Goal: Check status: Check status

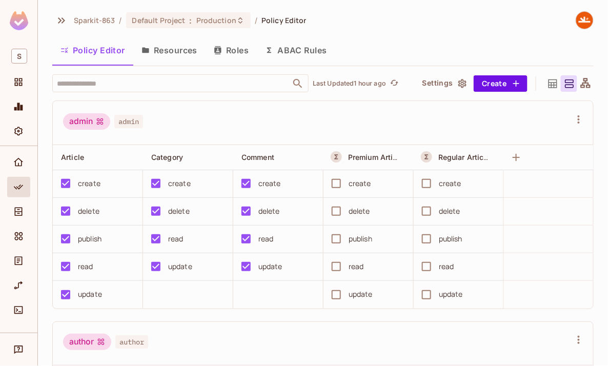
scroll to position [851, 0]
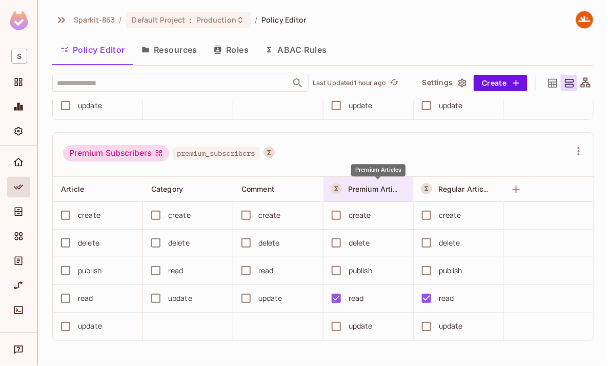
click at [367, 190] on span "Premium Articles" at bounding box center [378, 189] width 60 height 10
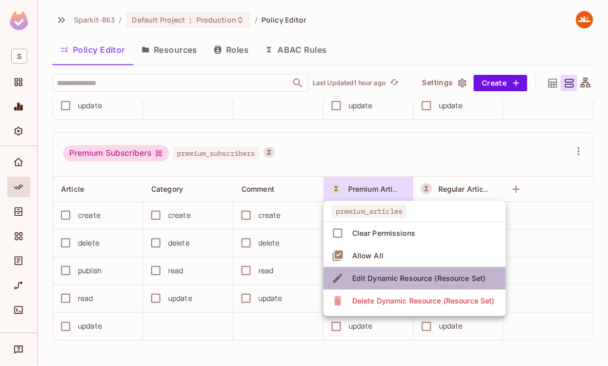
click at [393, 279] on div "Edit Dynamic Resource (Resource Set)" at bounding box center [419, 278] width 134 height 10
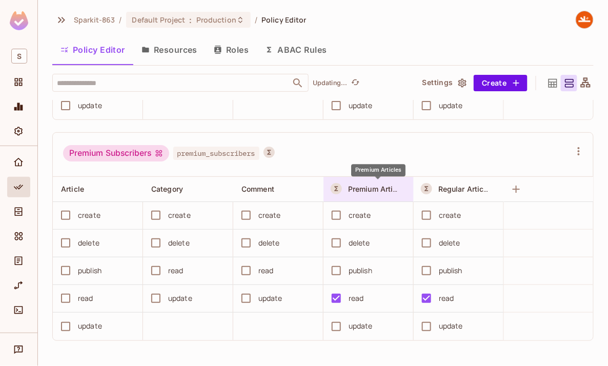
click at [373, 190] on span "Premium Articles" at bounding box center [378, 189] width 60 height 10
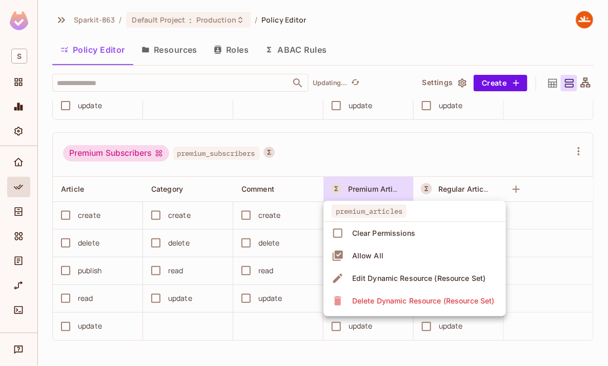
click at [390, 277] on div "Edit Dynamic Resource (Resource Set)" at bounding box center [419, 278] width 134 height 10
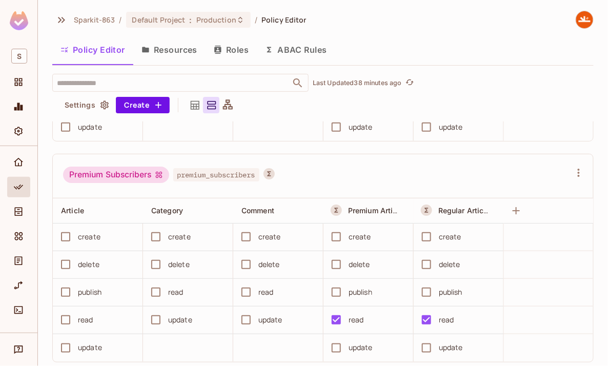
scroll to position [22, 0]
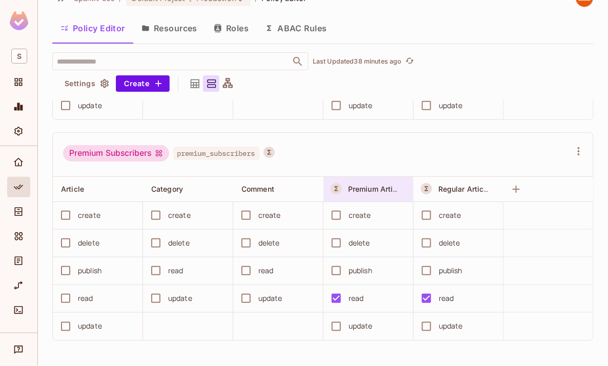
click at [386, 184] on div "Premium Articles" at bounding box center [373, 189] width 51 height 10
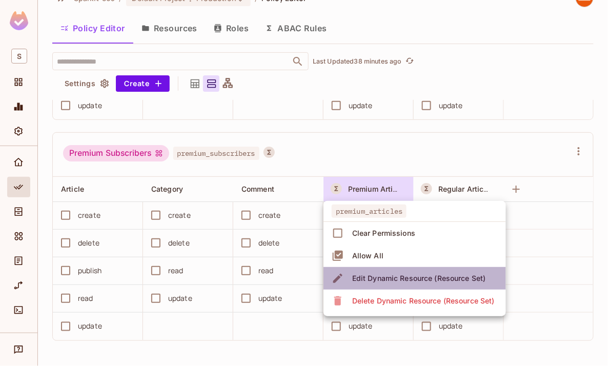
click at [372, 276] on div "Edit Dynamic Resource (Resource Set)" at bounding box center [419, 278] width 134 height 10
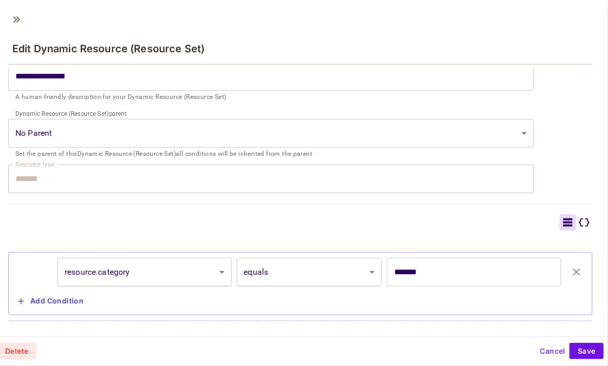
scroll to position [152, 0]
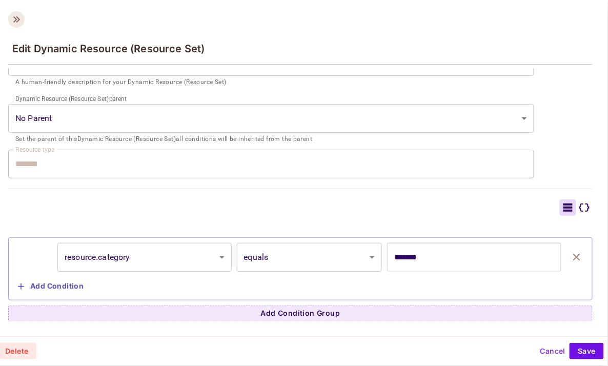
click at [20, 16] on icon at bounding box center [16, 19] width 16 height 16
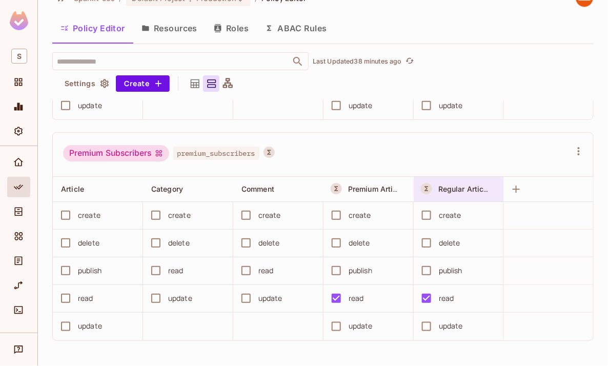
click at [452, 194] on div "Regular Articles" at bounding box center [462, 189] width 80 height 12
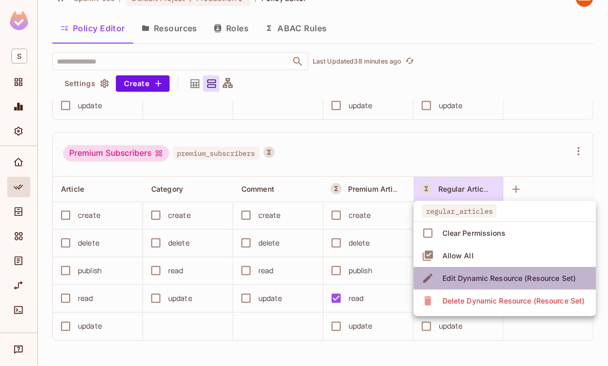
click at [462, 280] on div "Edit Dynamic Resource (Resource Set)" at bounding box center [510, 278] width 134 height 10
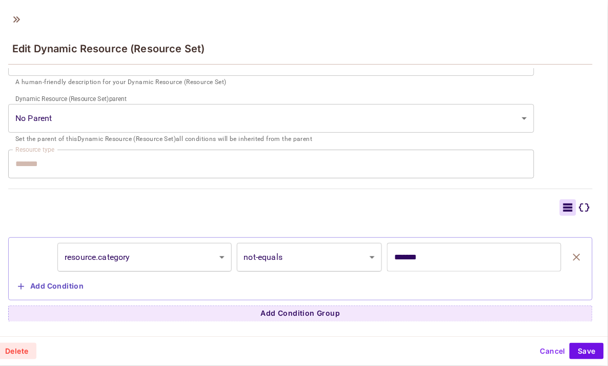
scroll to position [2, 0]
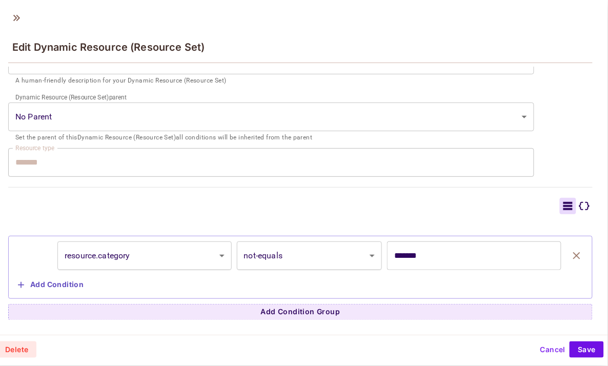
click at [549, 352] on button "Cancel" at bounding box center [553, 350] width 33 height 16
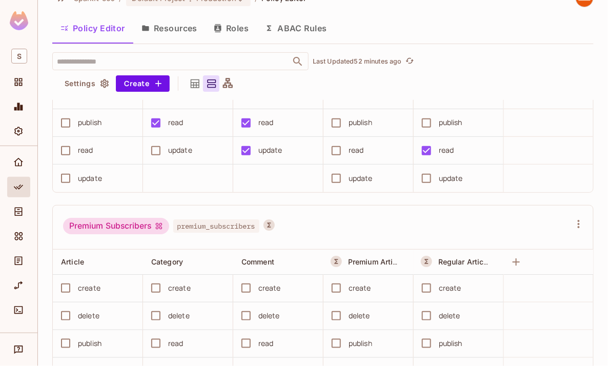
scroll to position [851, 0]
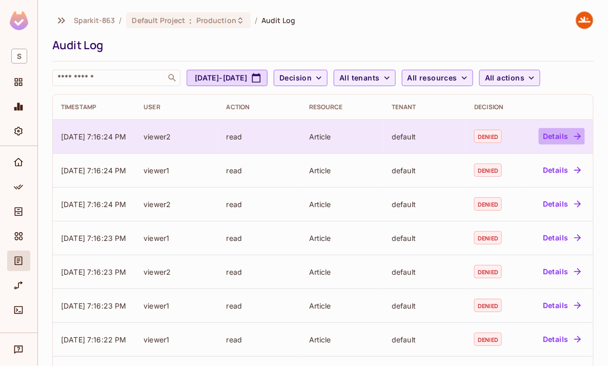
click at [562, 136] on button "Details" at bounding box center [562, 136] width 46 height 16
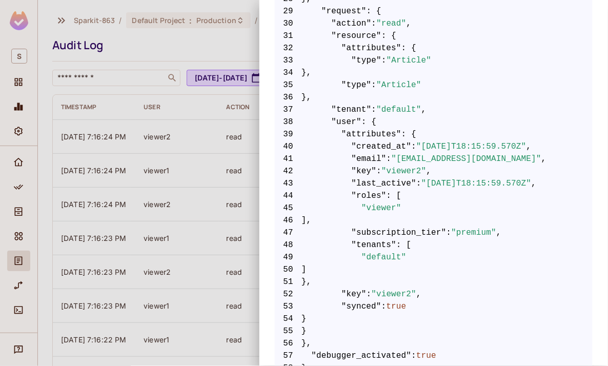
scroll to position [626, 0]
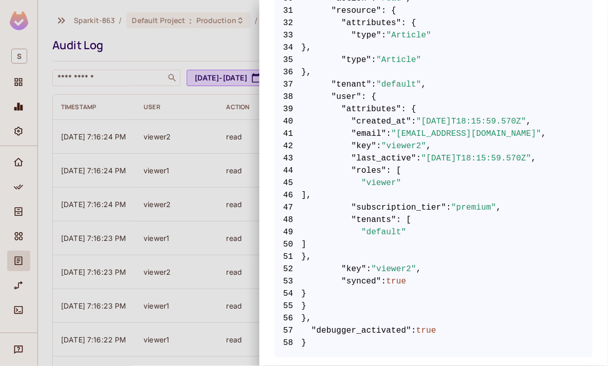
click at [133, 148] on div at bounding box center [304, 183] width 608 height 366
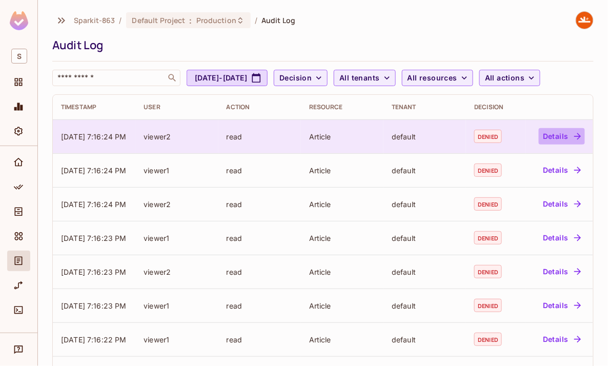
click at [561, 137] on button "Details" at bounding box center [562, 136] width 46 height 16
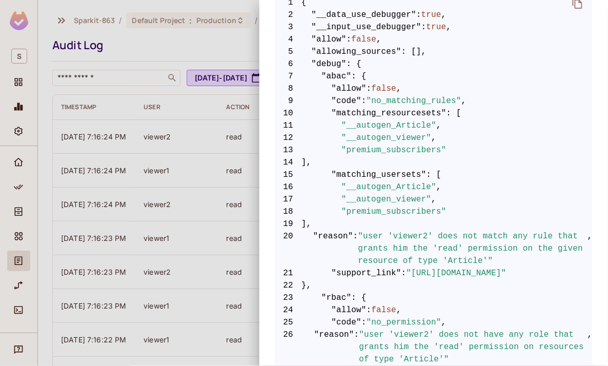
scroll to position [215, 0]
click at [146, 212] on div at bounding box center [304, 183] width 608 height 366
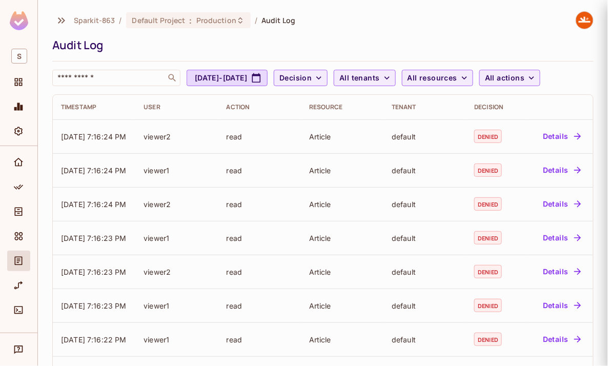
scroll to position [0, 0]
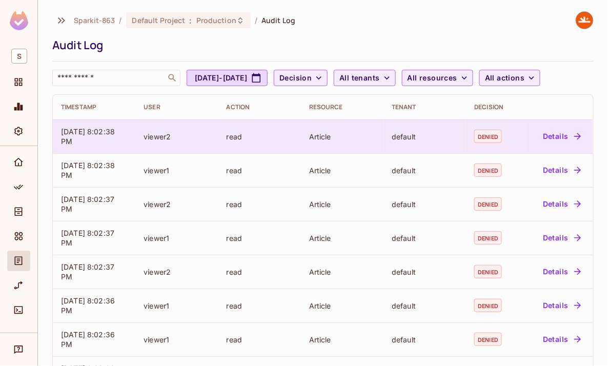
click at [571, 137] on button "Details" at bounding box center [562, 136] width 46 height 16
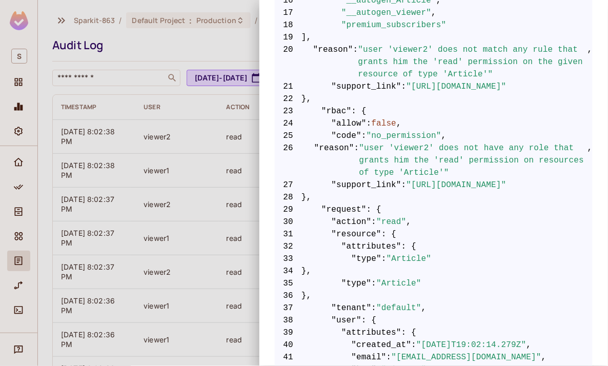
scroll to position [400, 0]
